Goal: Find contact information: Find contact information

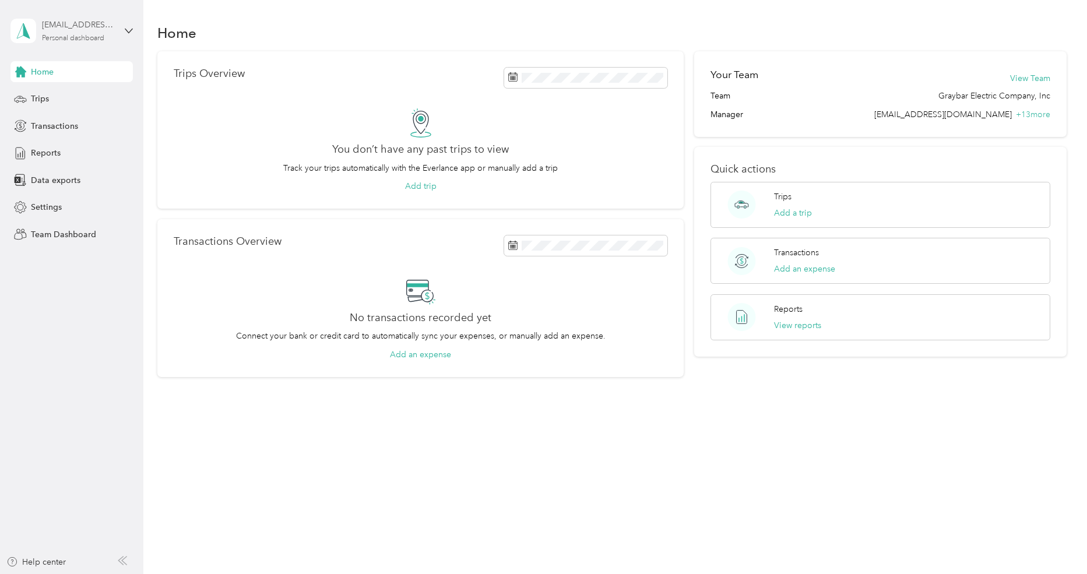
click at [82, 31] on div "[EMAIL_ADDRESS][DOMAIN_NAME] Personal dashboard" at bounding box center [78, 30] width 73 height 23
click at [70, 97] on div "Team dashboard" at bounding box center [51, 96] width 62 height 12
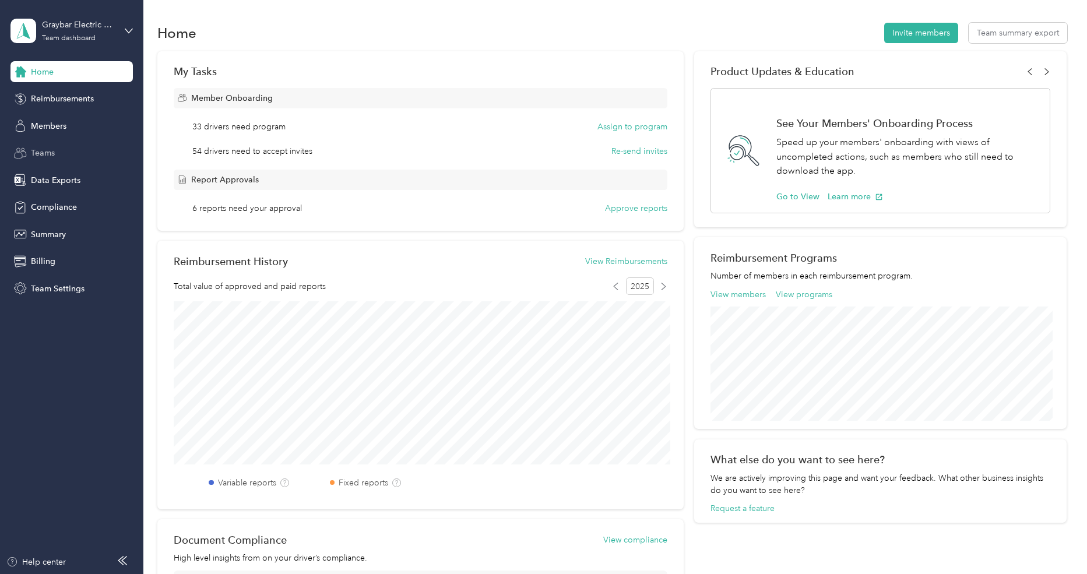
click at [61, 143] on div "Teams" at bounding box center [71, 153] width 122 height 21
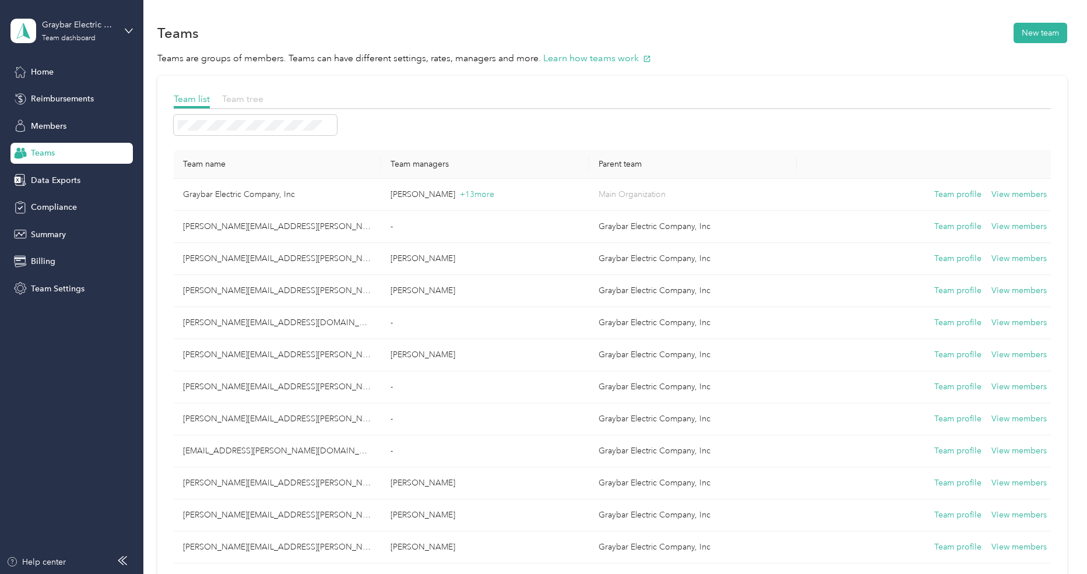
click at [233, 95] on span "Team tree" at bounding box center [242, 98] width 41 height 11
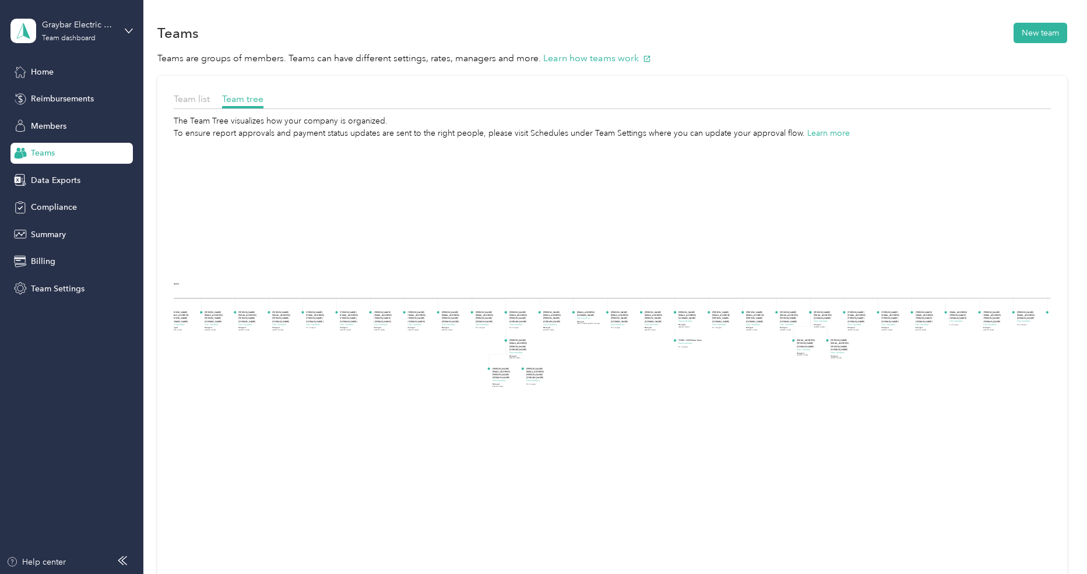
drag, startPoint x: 673, startPoint y: 361, endPoint x: 158, endPoint y: 347, distance: 514.7
click at [158, 347] on div "Team list Team tree The Team Tree visualizes how your company is organized. To …" at bounding box center [611, 374] width 909 height 597
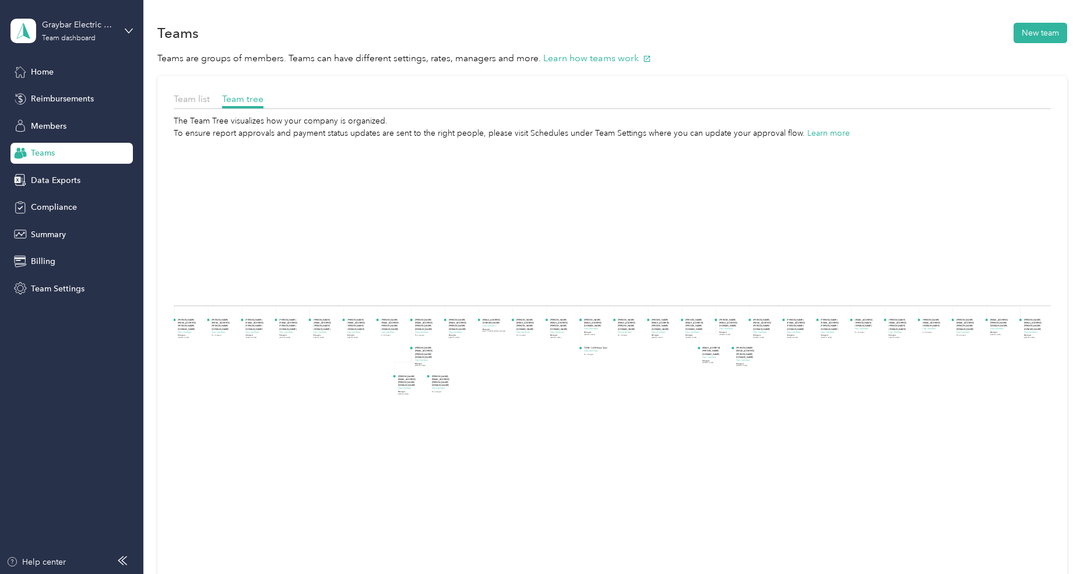
drag, startPoint x: 615, startPoint y: 369, endPoint x: 260, endPoint y: 344, distance: 355.8
click at [260, 344] on icon "Graybar Electric Company, Inc View members Managers Chuck Koelling +13 more tom…" at bounding box center [612, 397] width 876 height 517
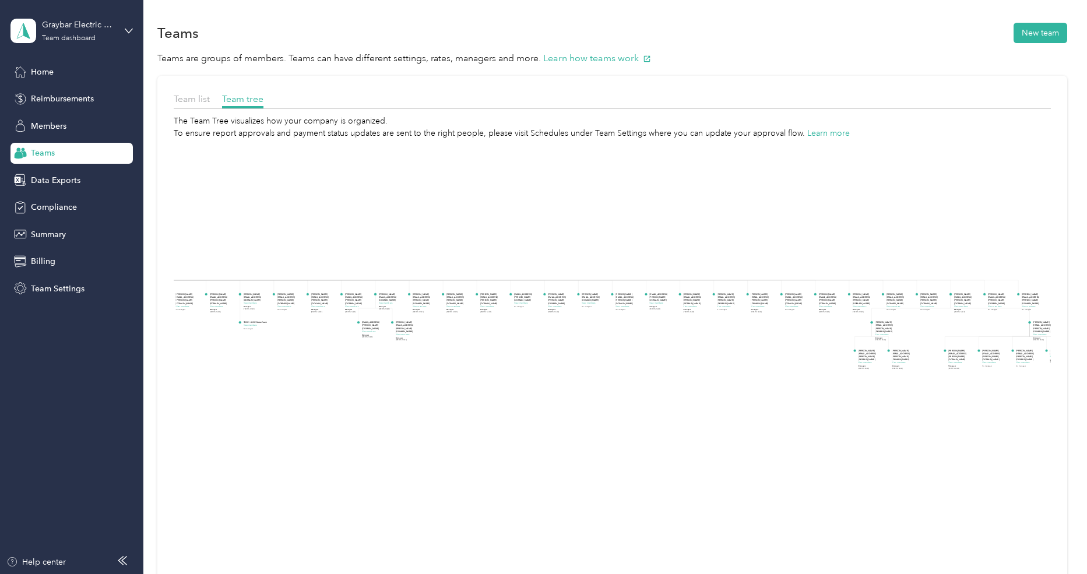
click at [200, 89] on div "Team list Team tree The Team Tree visualizes how your company is organized. To …" at bounding box center [611, 374] width 909 height 597
click at [199, 98] on span "Team list" at bounding box center [192, 98] width 36 height 11
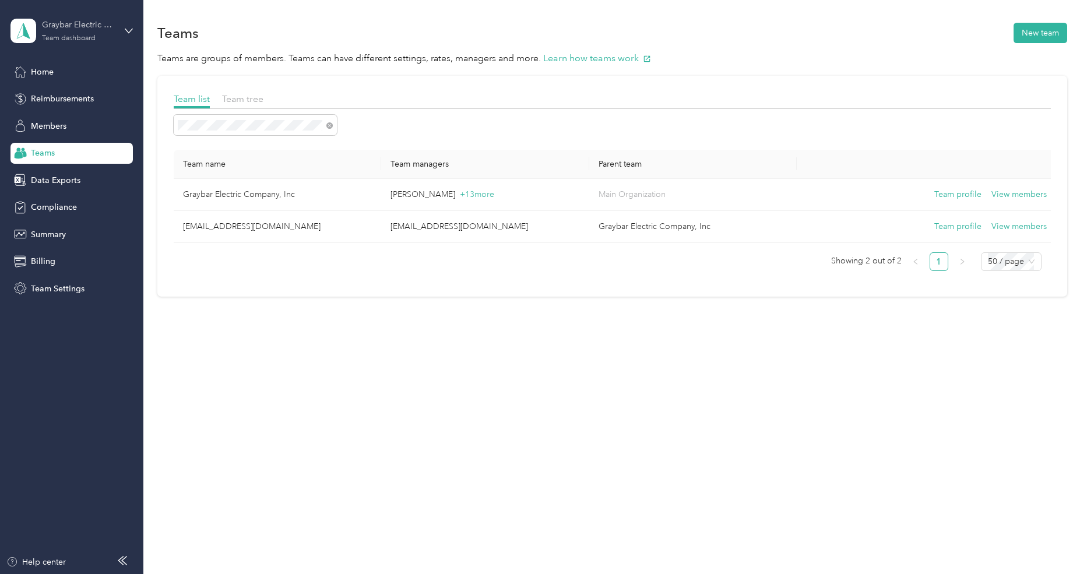
click at [105, 30] on div "Graybar Electric Company, Inc" at bounding box center [78, 25] width 73 height 12
click at [467, 76] on div "Team list Team tree Team name Team managers Parent team Graybar Electric Compan…" at bounding box center [611, 186] width 909 height 221
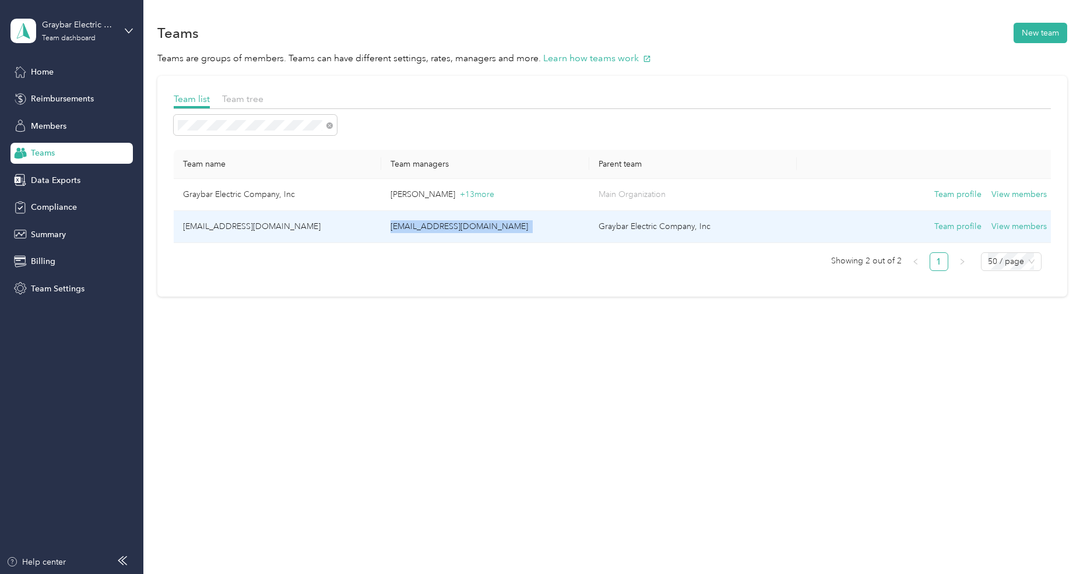
drag, startPoint x: 390, startPoint y: 228, endPoint x: 529, endPoint y: 226, distance: 138.7
click at [529, 226] on p "favr+gbadmin@everlance.com" at bounding box center [484, 226] width 189 height 13
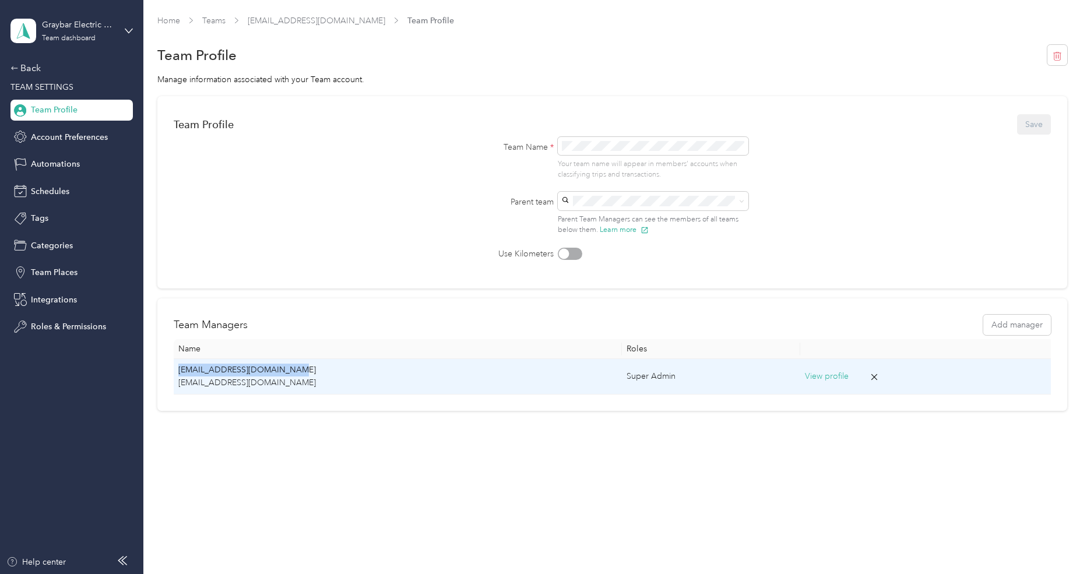
drag, startPoint x: 294, startPoint y: 369, endPoint x: 180, endPoint y: 372, distance: 113.7
click at [180, 372] on p "favr+gbadmin@everlance.com" at bounding box center [397, 370] width 439 height 13
drag, startPoint x: 175, startPoint y: 372, endPoint x: 294, endPoint y: 368, distance: 118.9
click at [294, 368] on td "favr+gbadmin@everlance.com favr+gbadmin@everlance.com" at bounding box center [398, 377] width 448 height 36
copy p "favr+gbadmin@everlance.com"
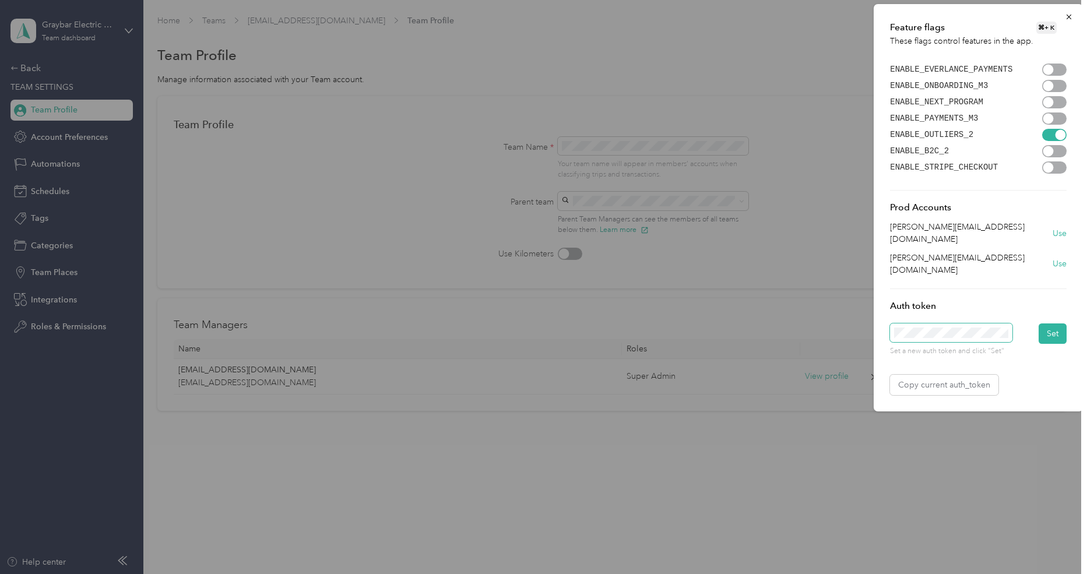
scroll to position [0, 1201]
click at [1055, 323] on button "Set" at bounding box center [1052, 333] width 28 height 20
